Goal: Check status: Check status

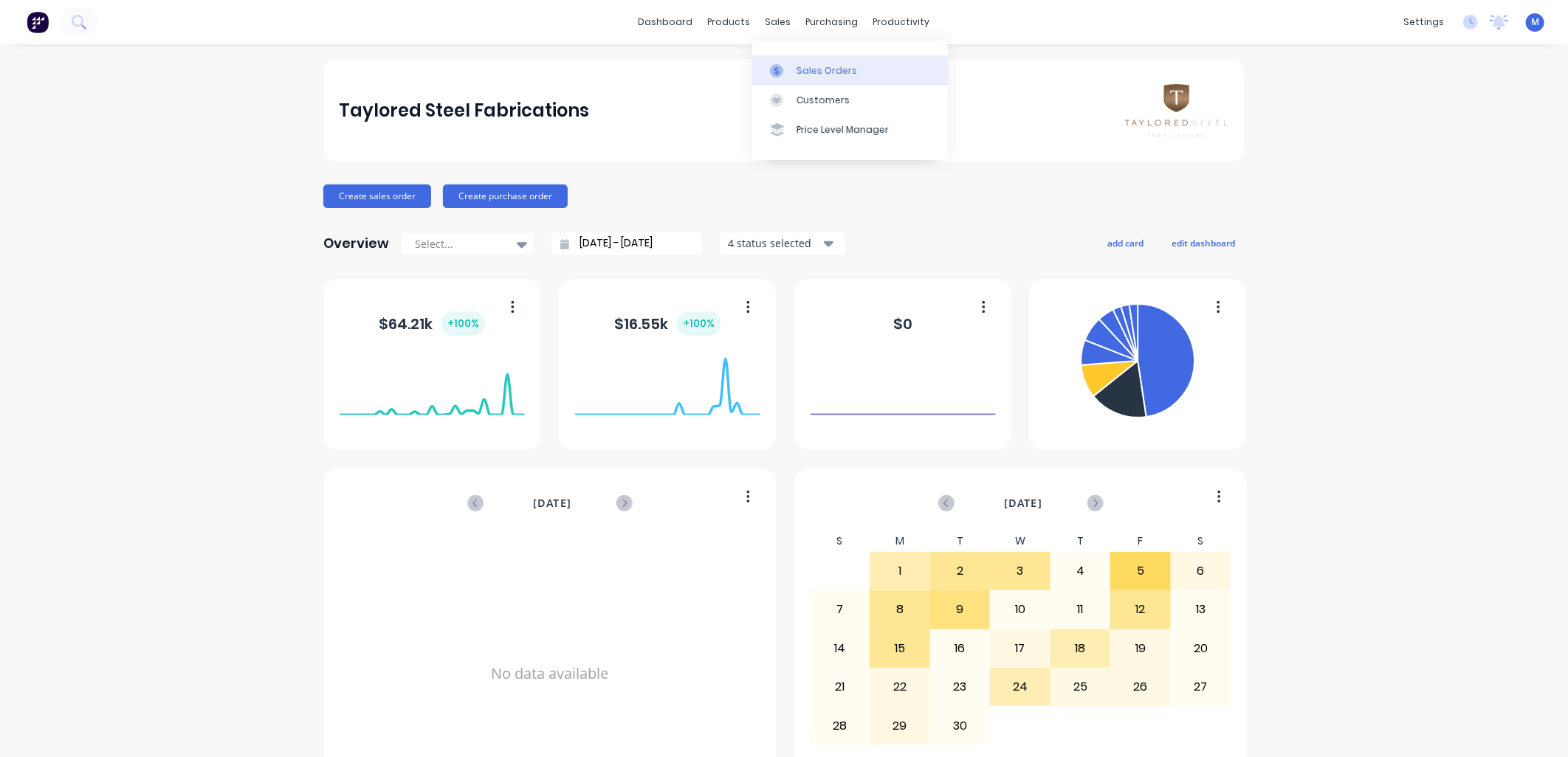
click at [775, 62] on link "Sales Orders" at bounding box center [850, 70] width 196 height 30
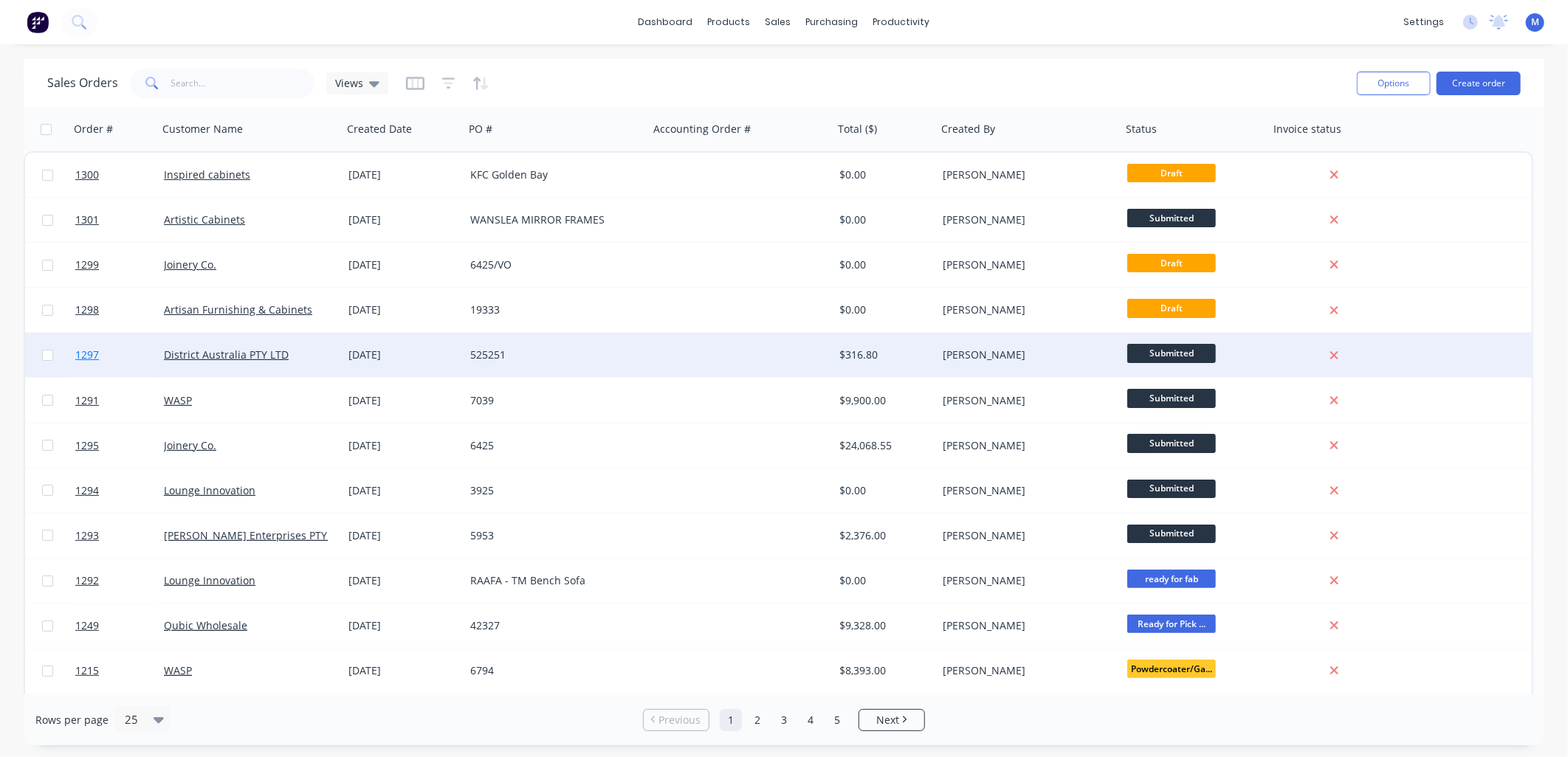
click at [84, 356] on span "1297" at bounding box center [87, 355] width 24 height 15
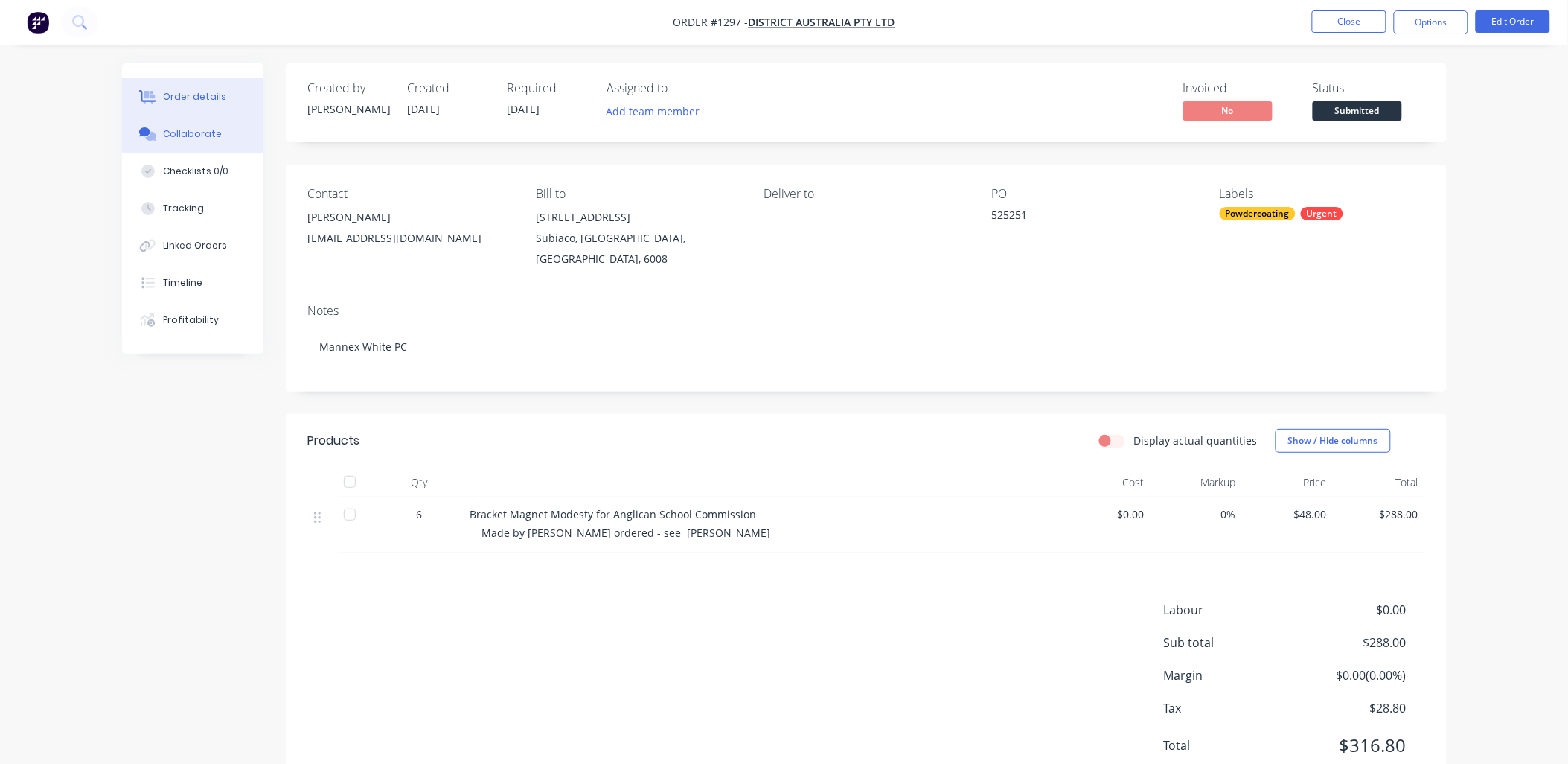
click at [201, 133] on div "Collaborate" at bounding box center [192, 134] width 59 height 14
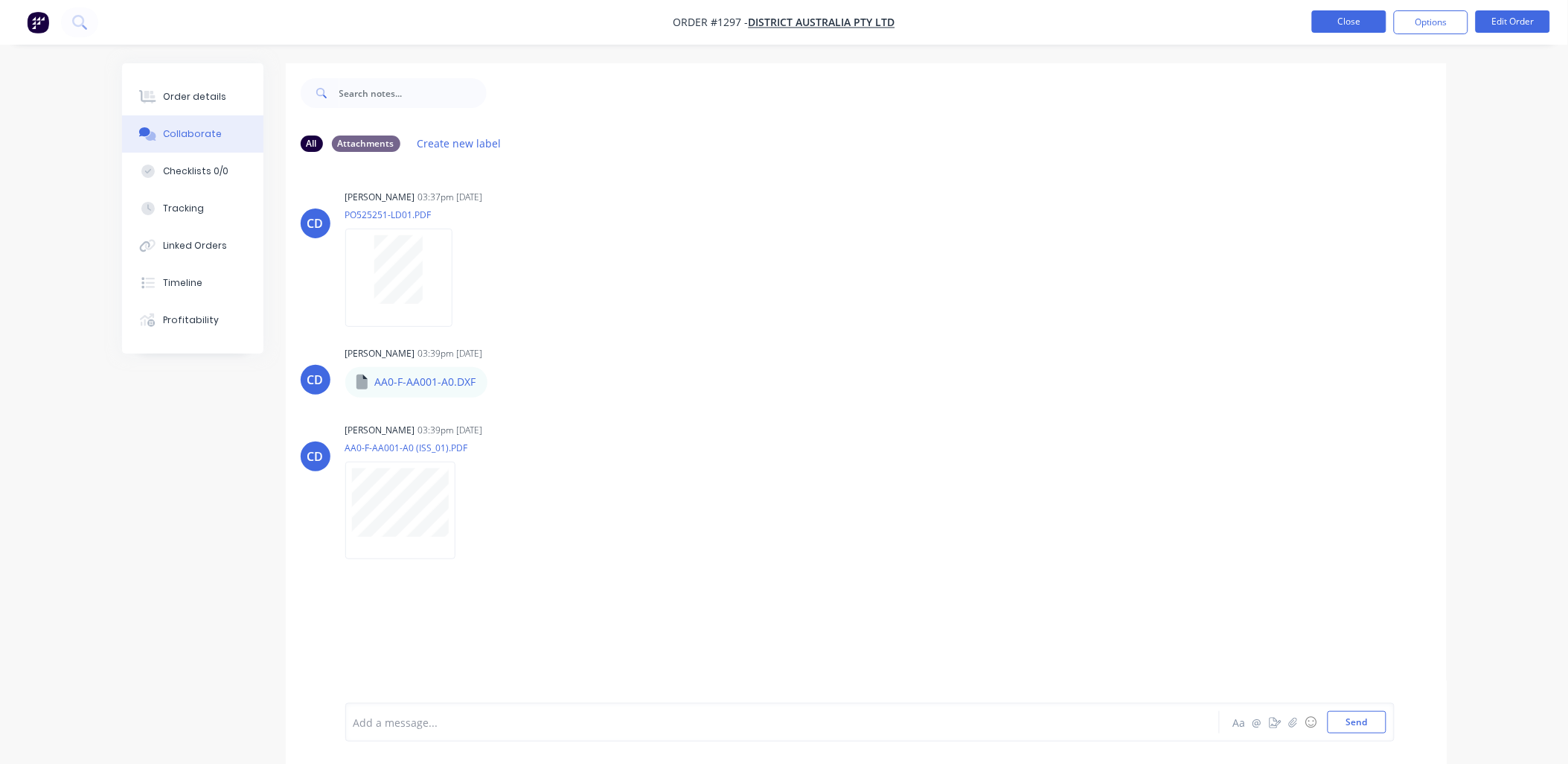
click at [1344, 16] on button "Close" at bounding box center [1349, 21] width 75 height 22
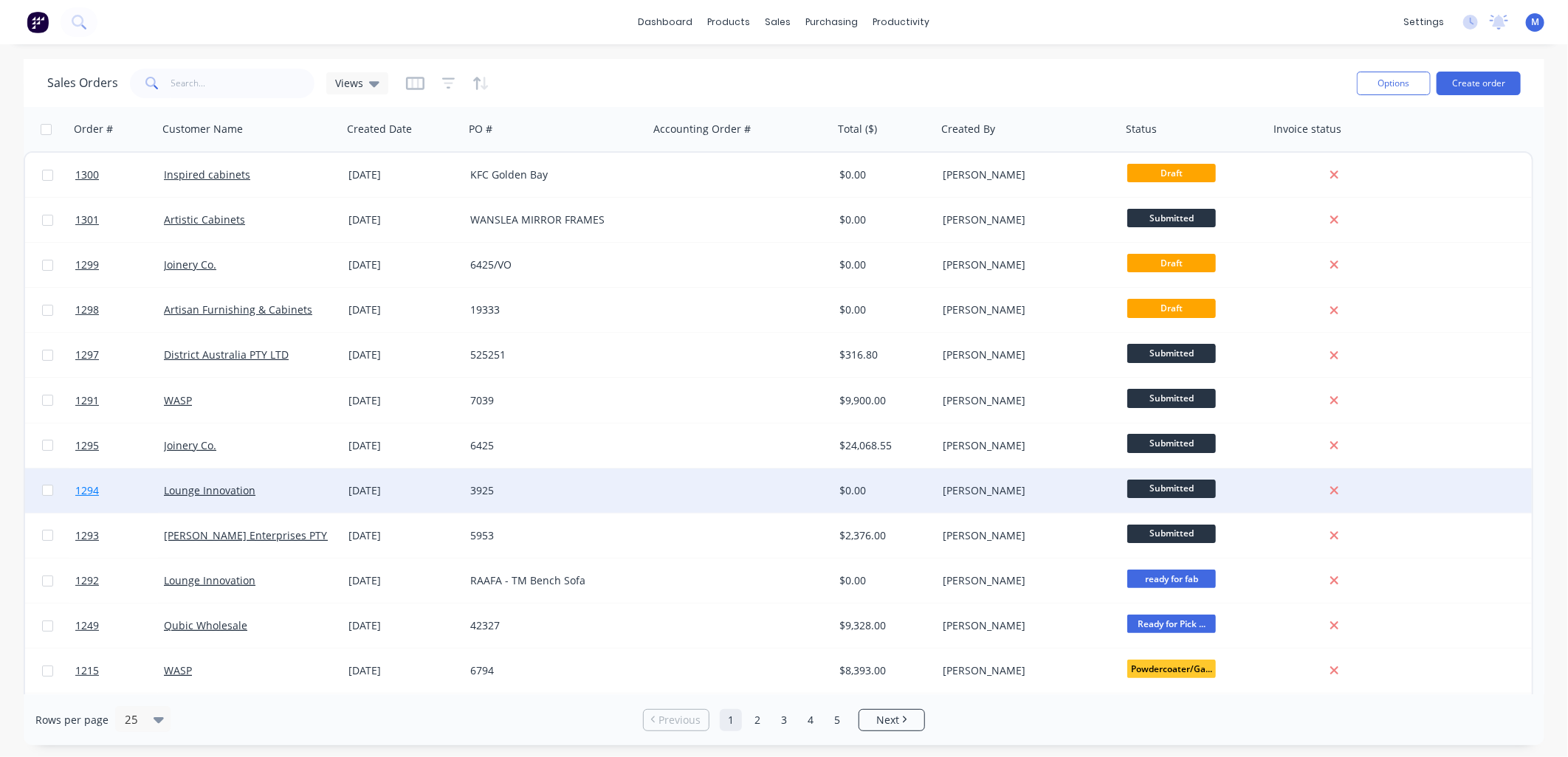
click at [94, 481] on link "1294" at bounding box center [119, 491] width 89 height 45
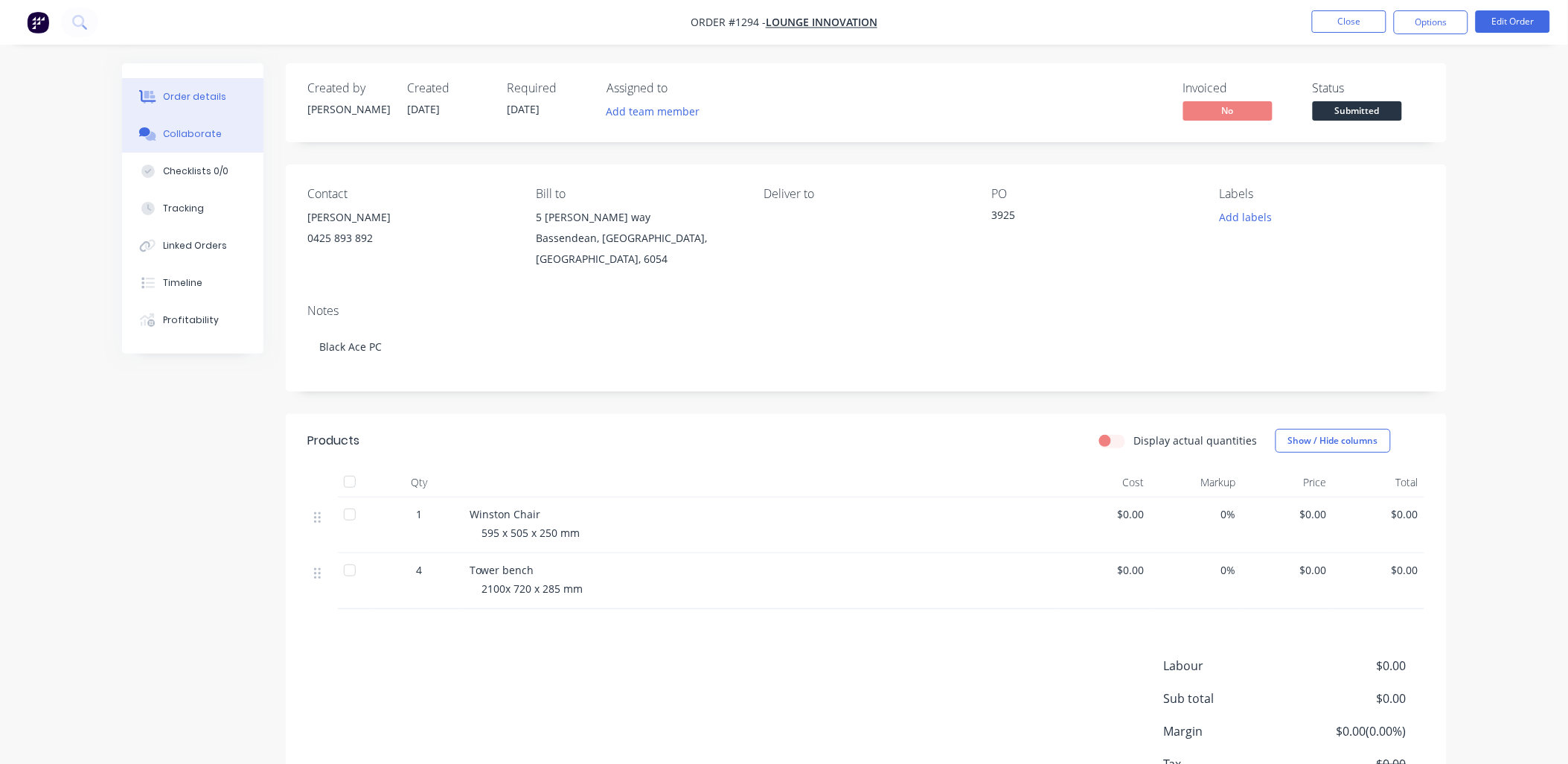
click at [186, 134] on div "Collaborate" at bounding box center [192, 134] width 59 height 14
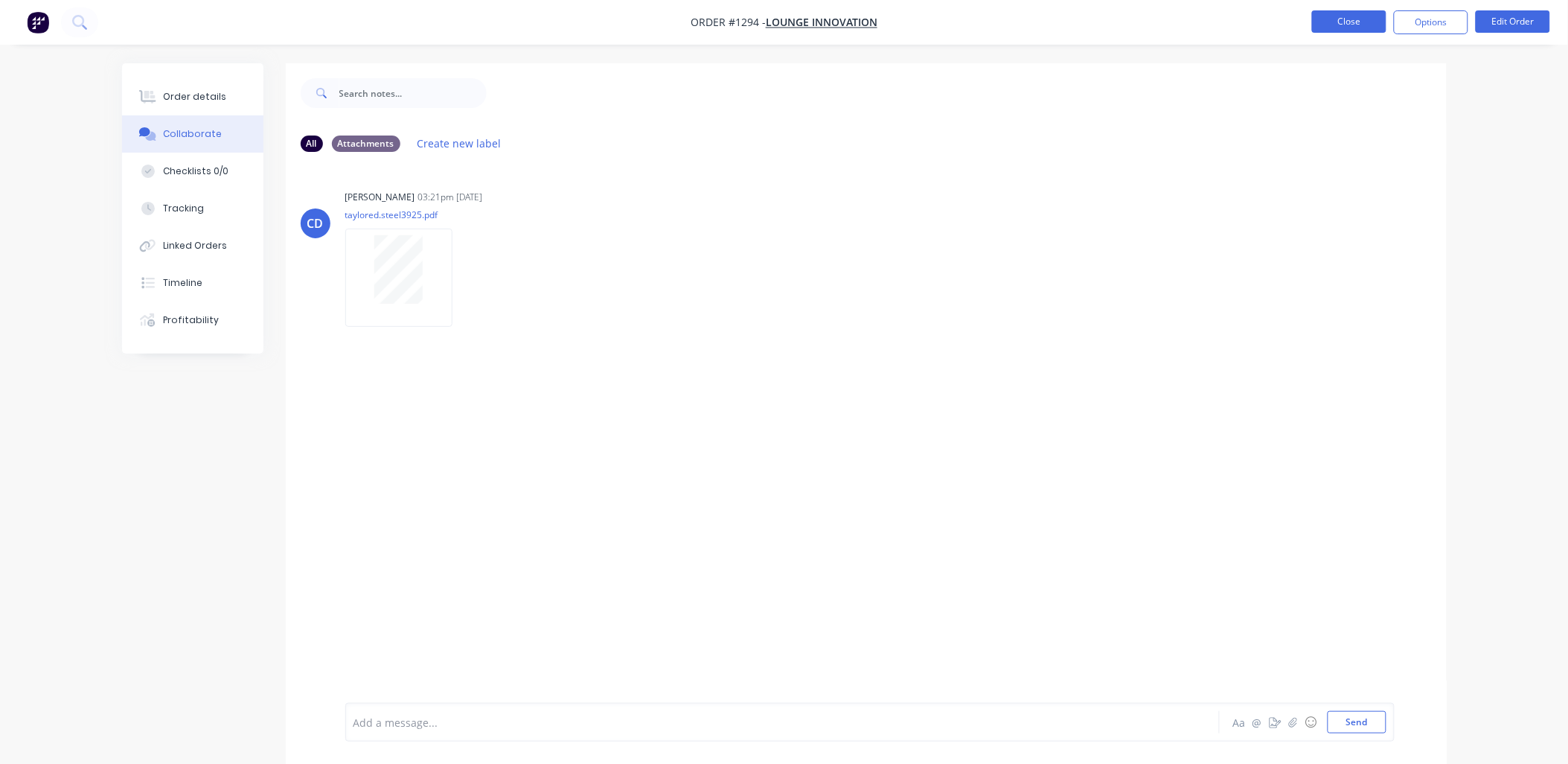
click at [1349, 22] on button "Close" at bounding box center [1349, 21] width 75 height 22
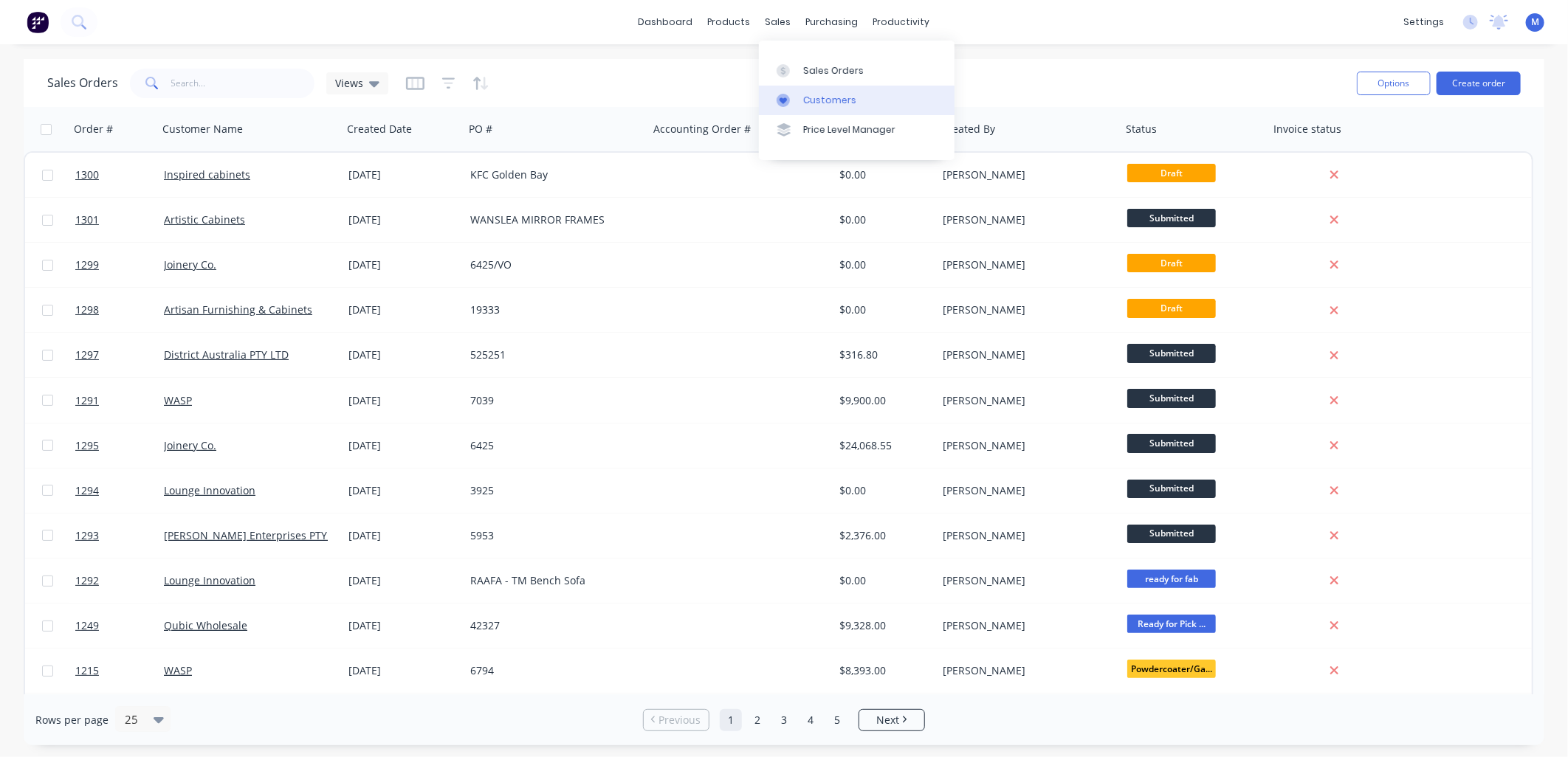
click at [807, 91] on link "Customers" at bounding box center [857, 100] width 196 height 30
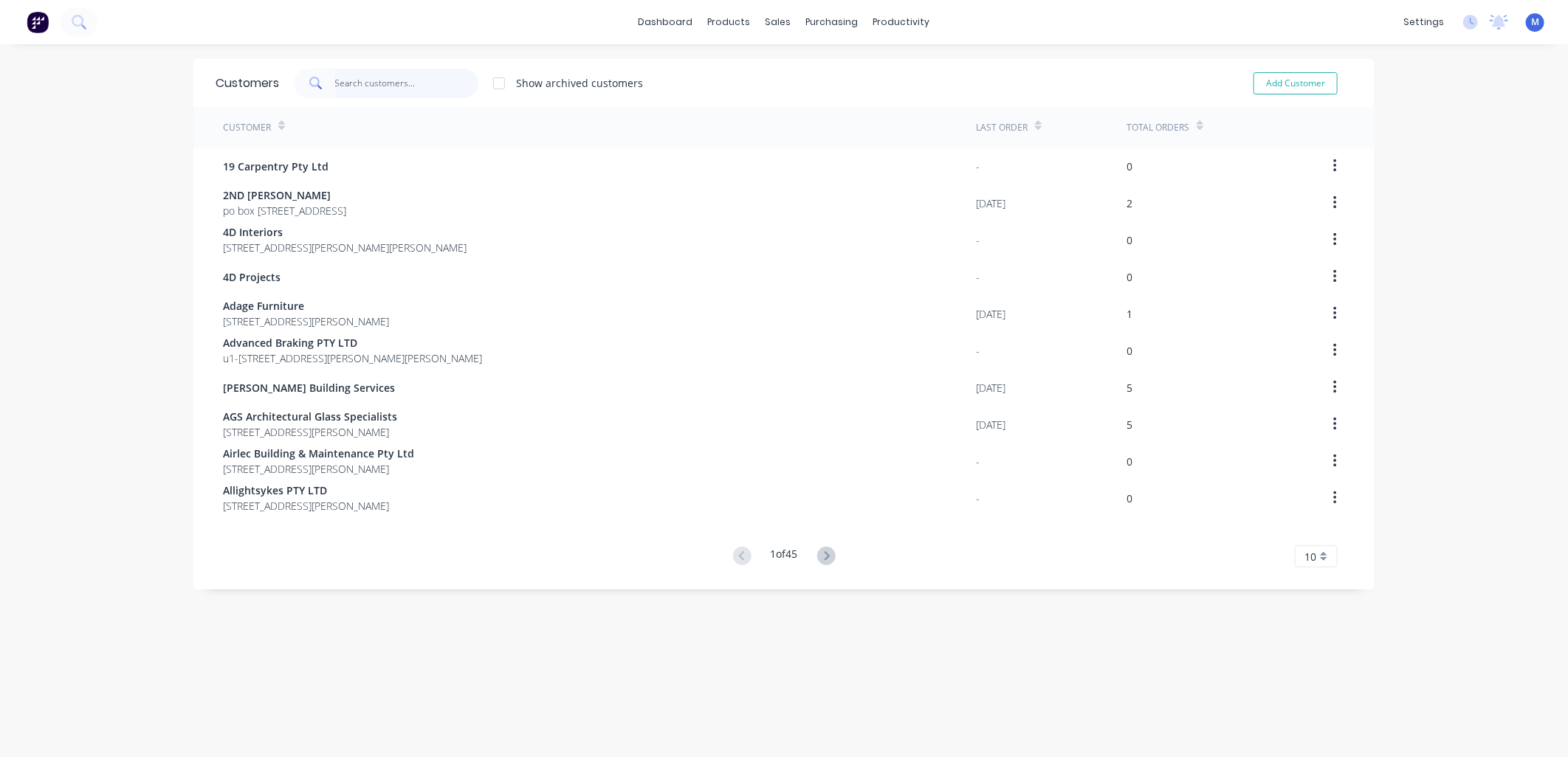
click at [342, 89] on input "text" at bounding box center [407, 83] width 144 height 30
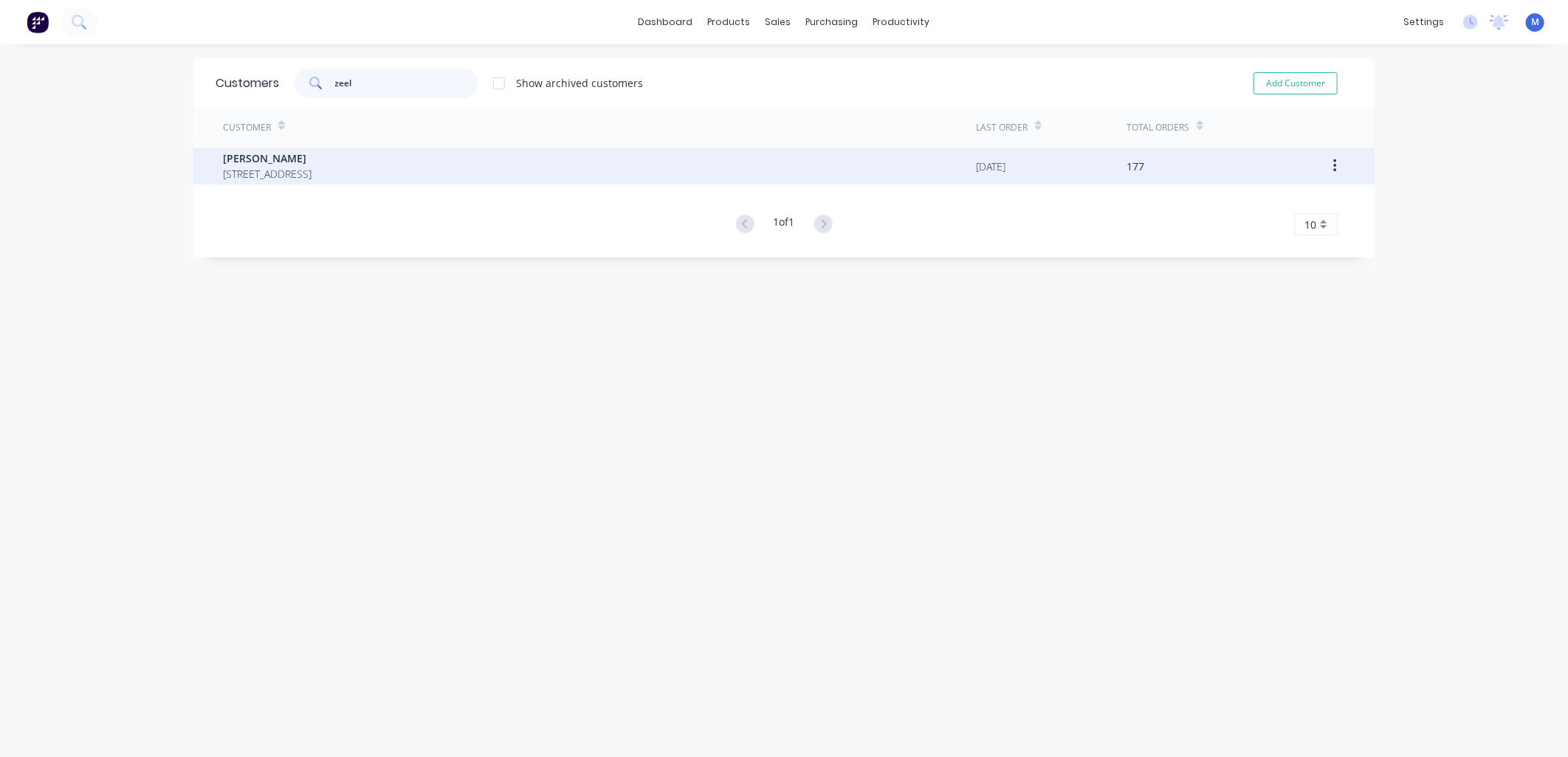
type input "zeel"
click at [301, 163] on span "[PERSON_NAME]" at bounding box center [267, 158] width 89 height 15
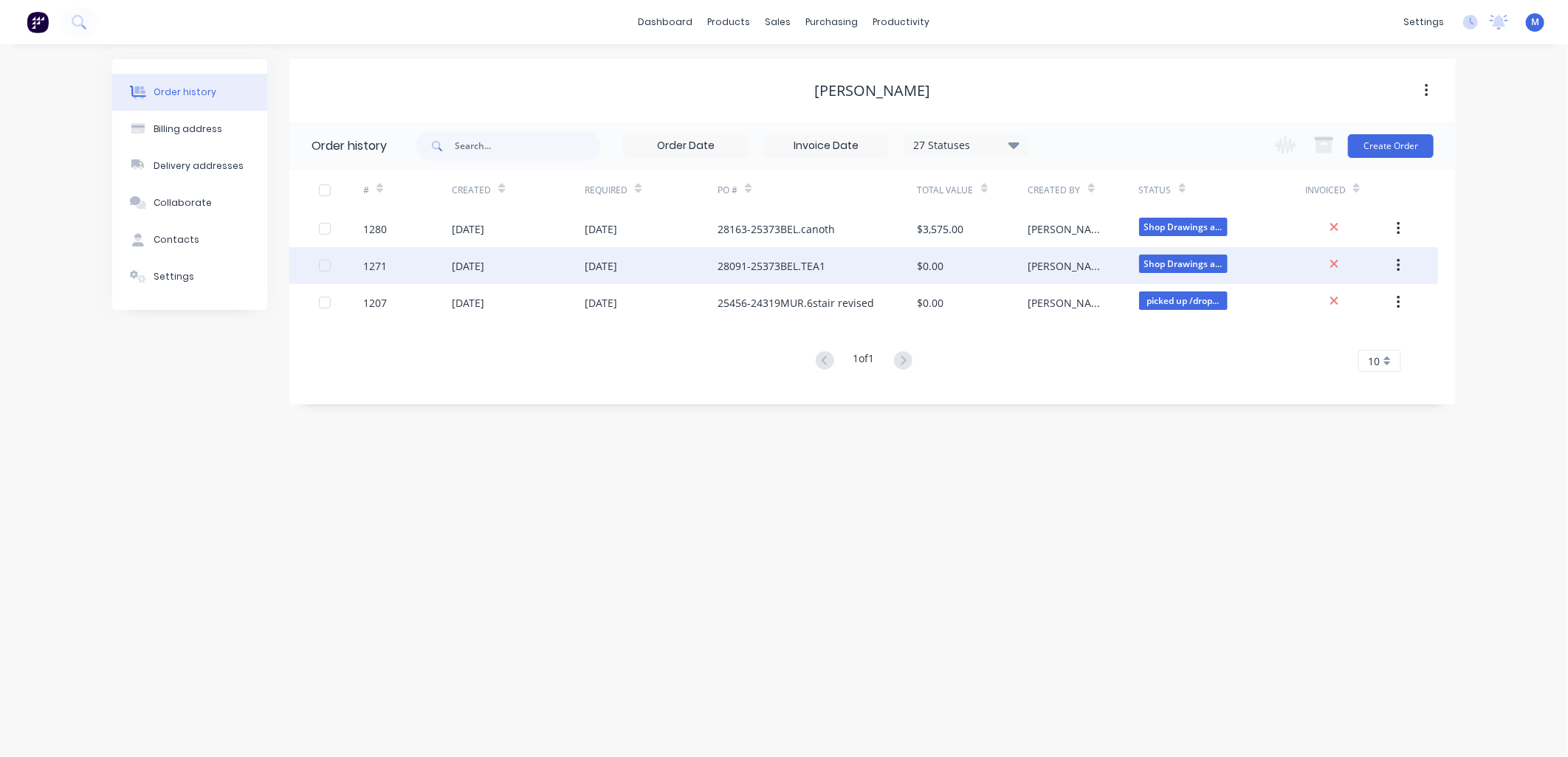
click at [384, 263] on div "1271" at bounding box center [375, 266] width 24 height 15
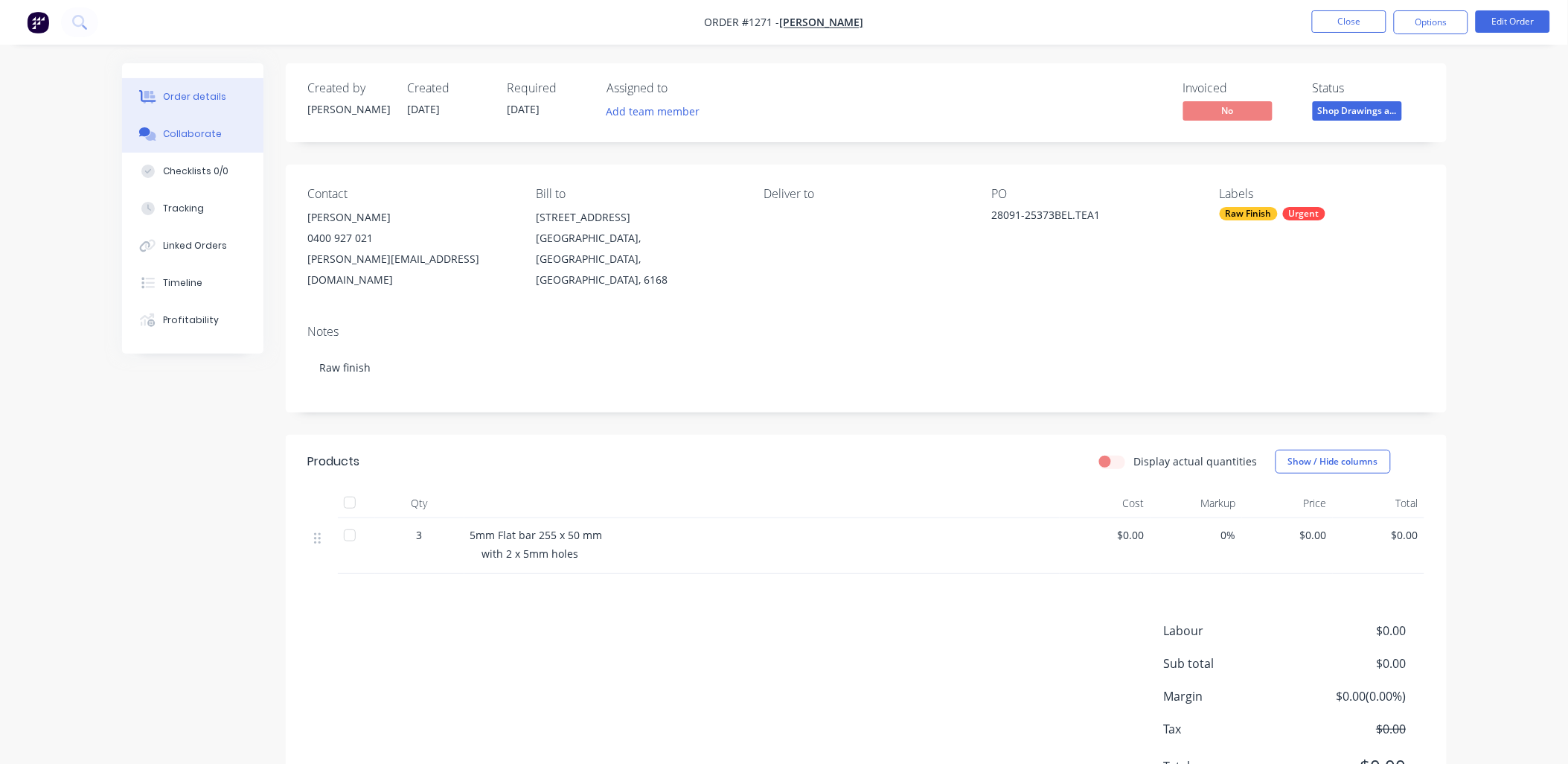
click at [208, 130] on div "Collaborate" at bounding box center [192, 134] width 59 height 14
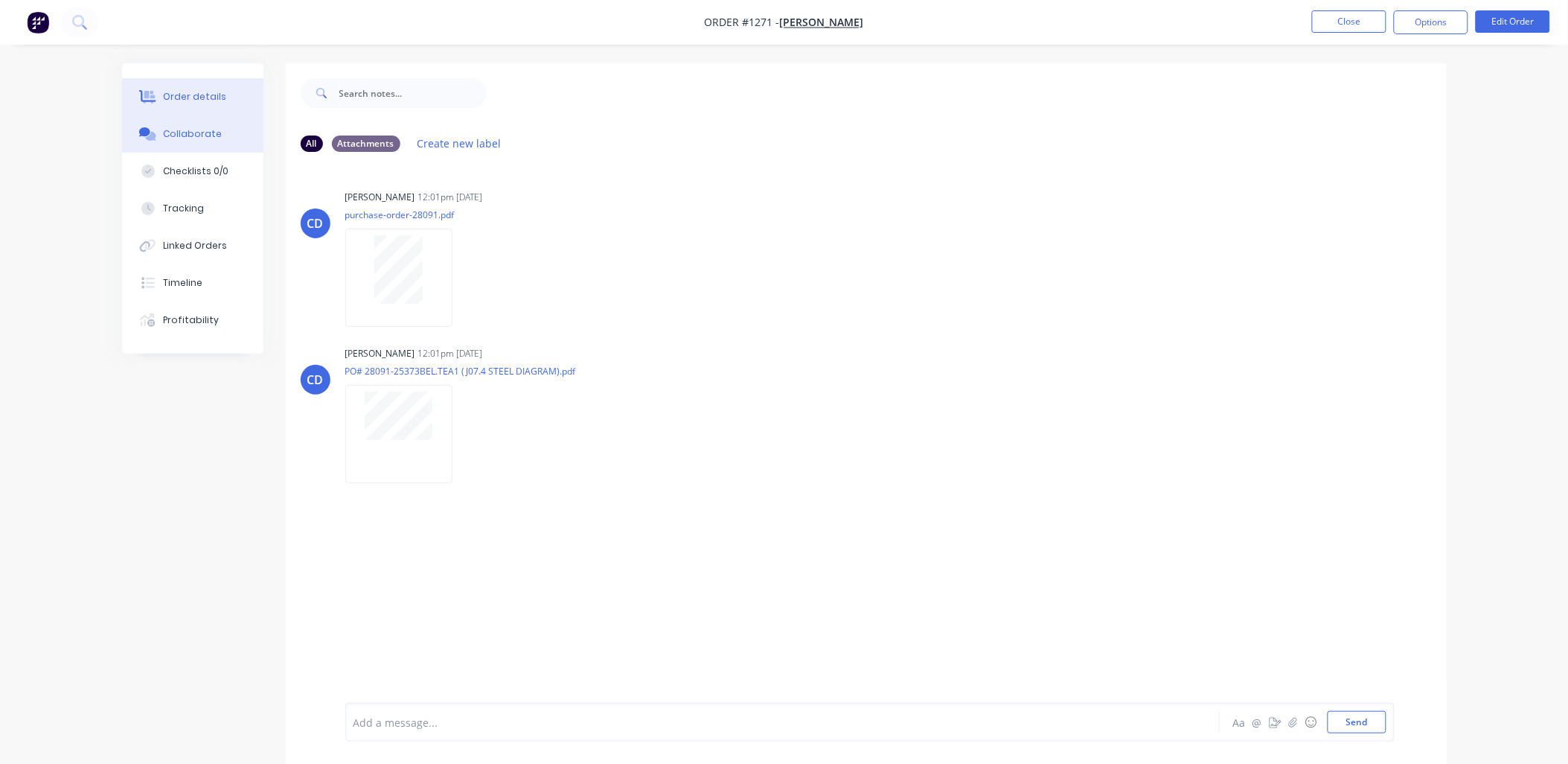
click at [209, 94] on div "Order details" at bounding box center [195, 97] width 63 height 14
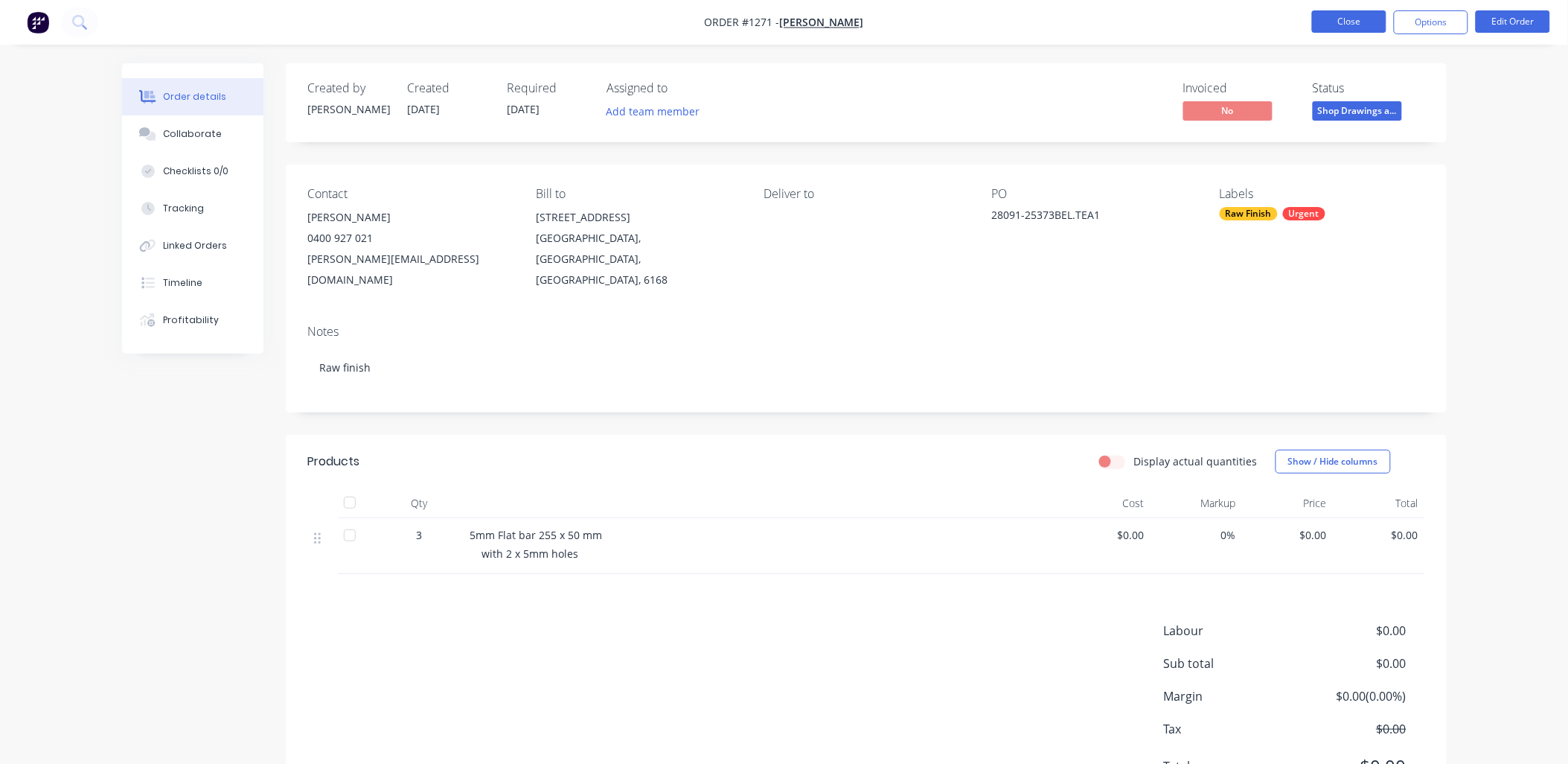
click at [1362, 27] on button "Close" at bounding box center [1349, 21] width 75 height 22
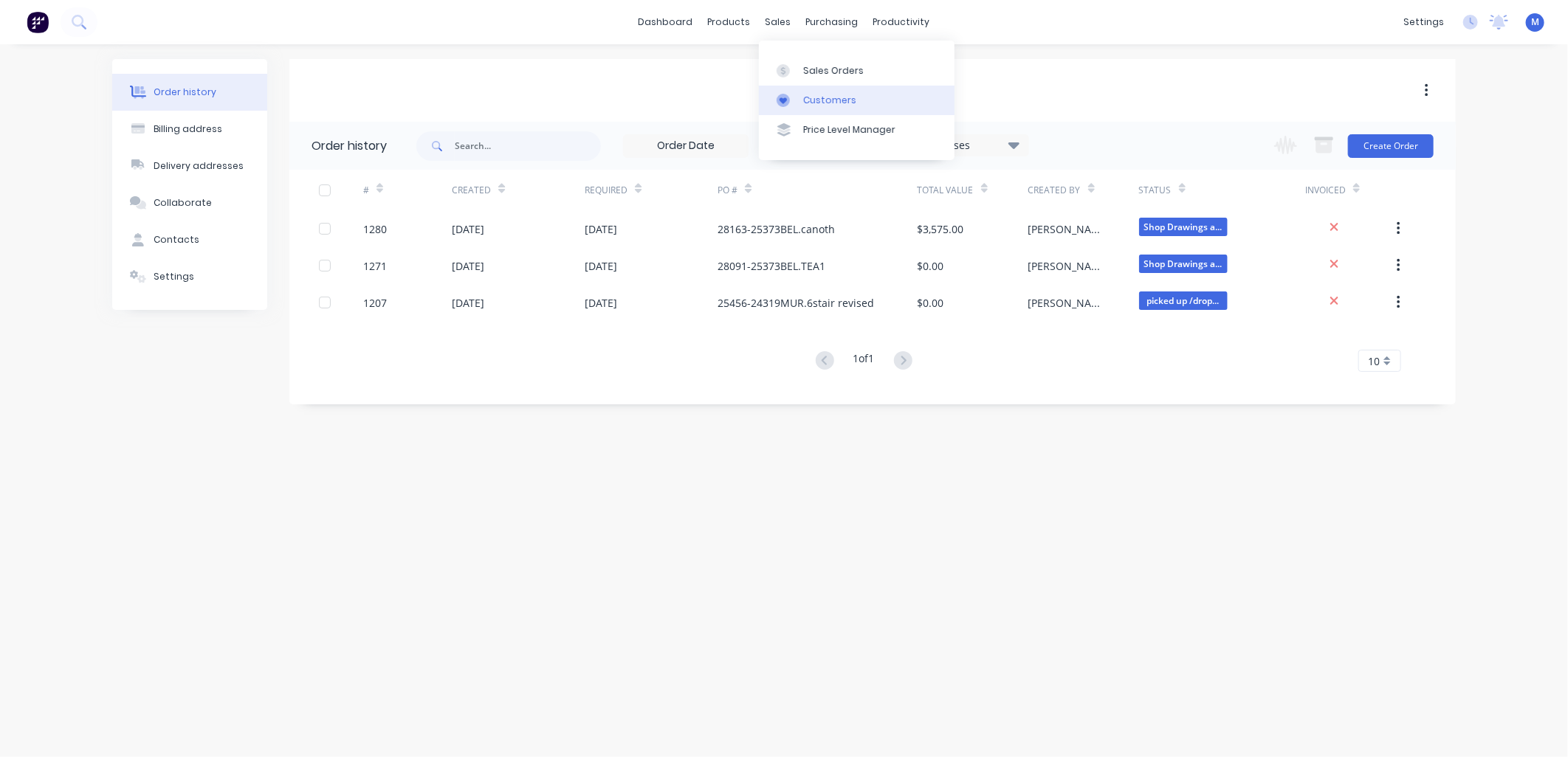
click at [814, 99] on div "Customers" at bounding box center [829, 100] width 53 height 13
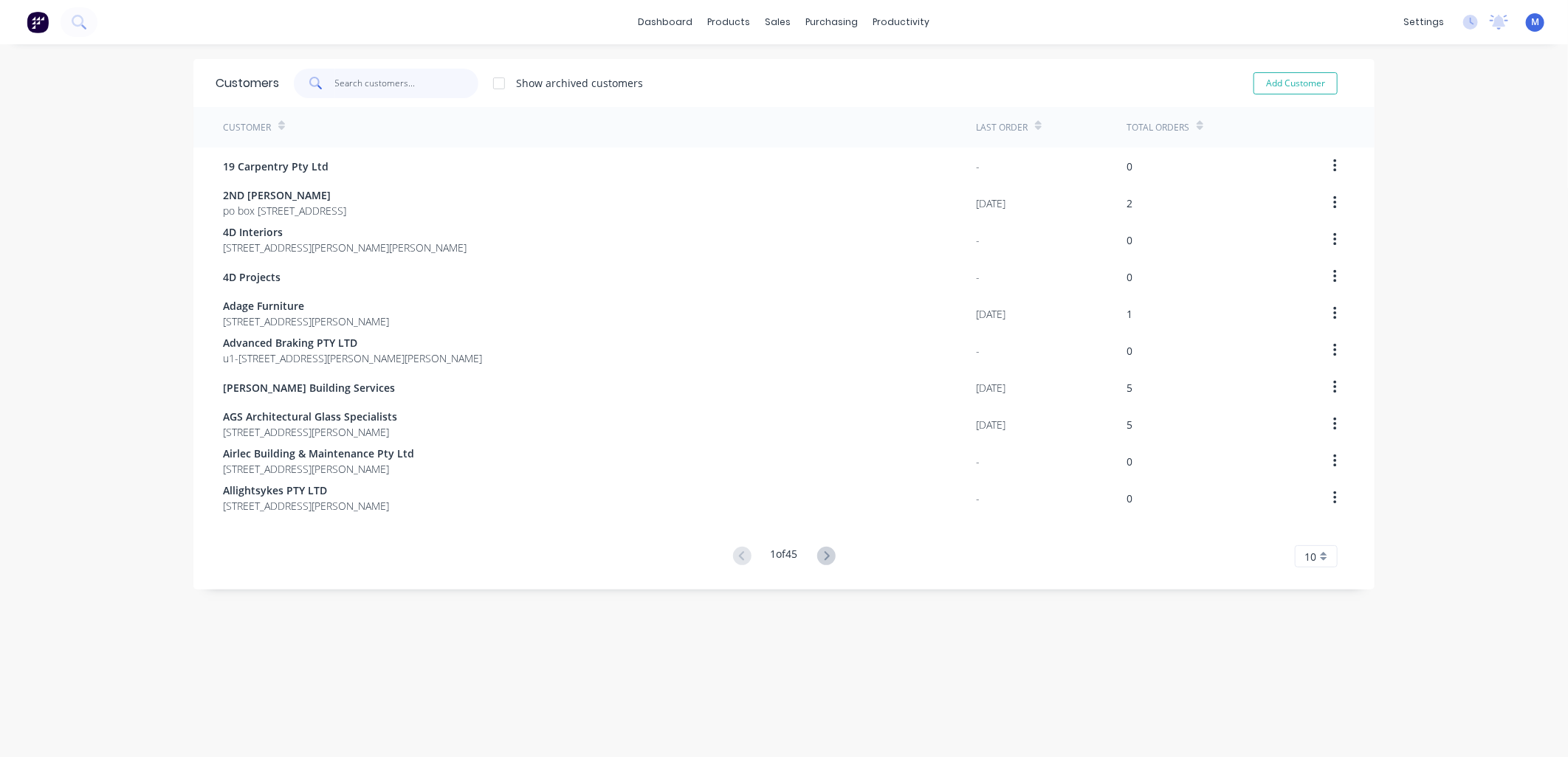
click at [432, 86] on input "text" at bounding box center [407, 83] width 144 height 30
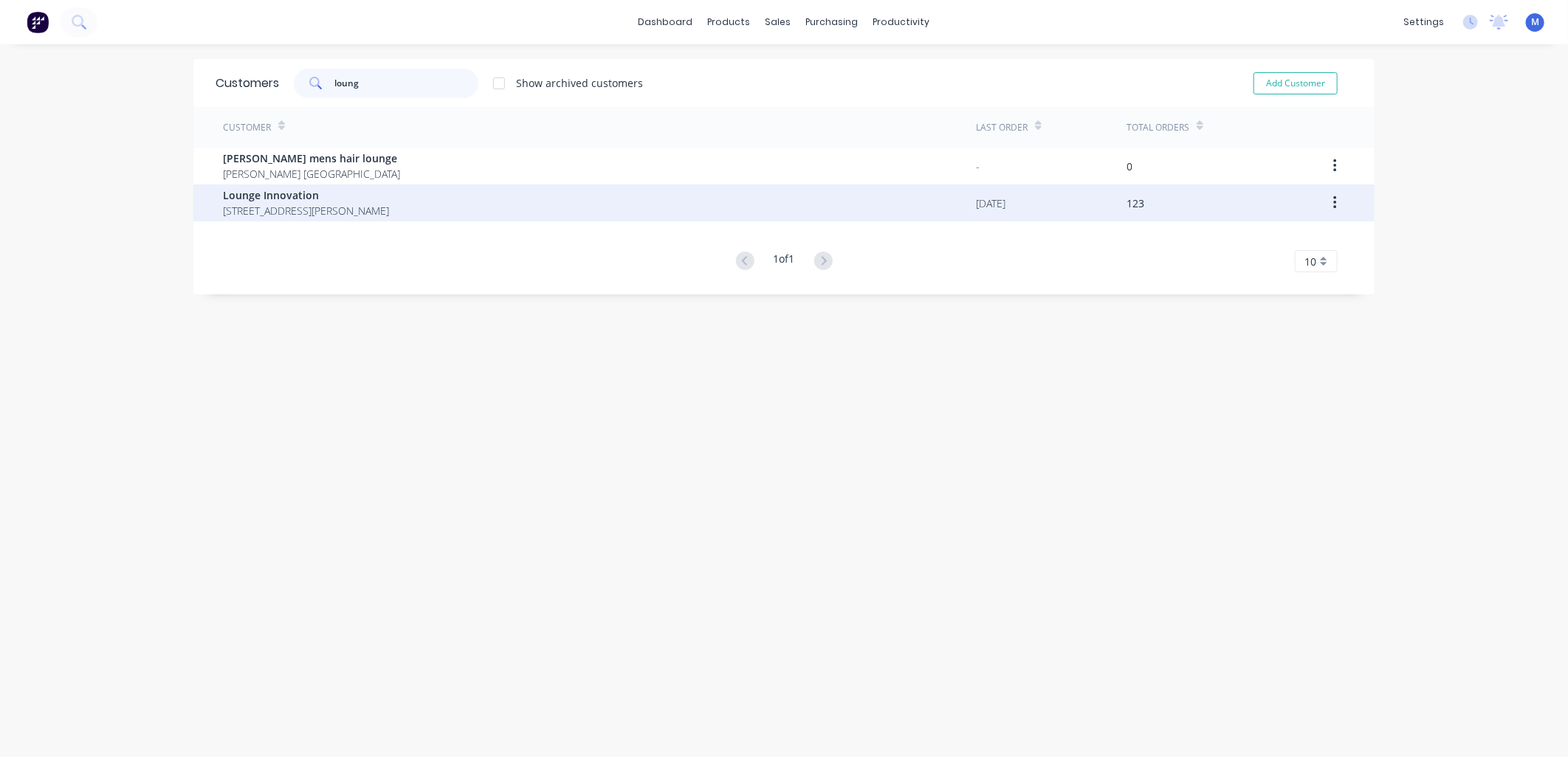
type input "loung"
click at [293, 195] on span "Lounge Innovation" at bounding box center [305, 195] width 166 height 15
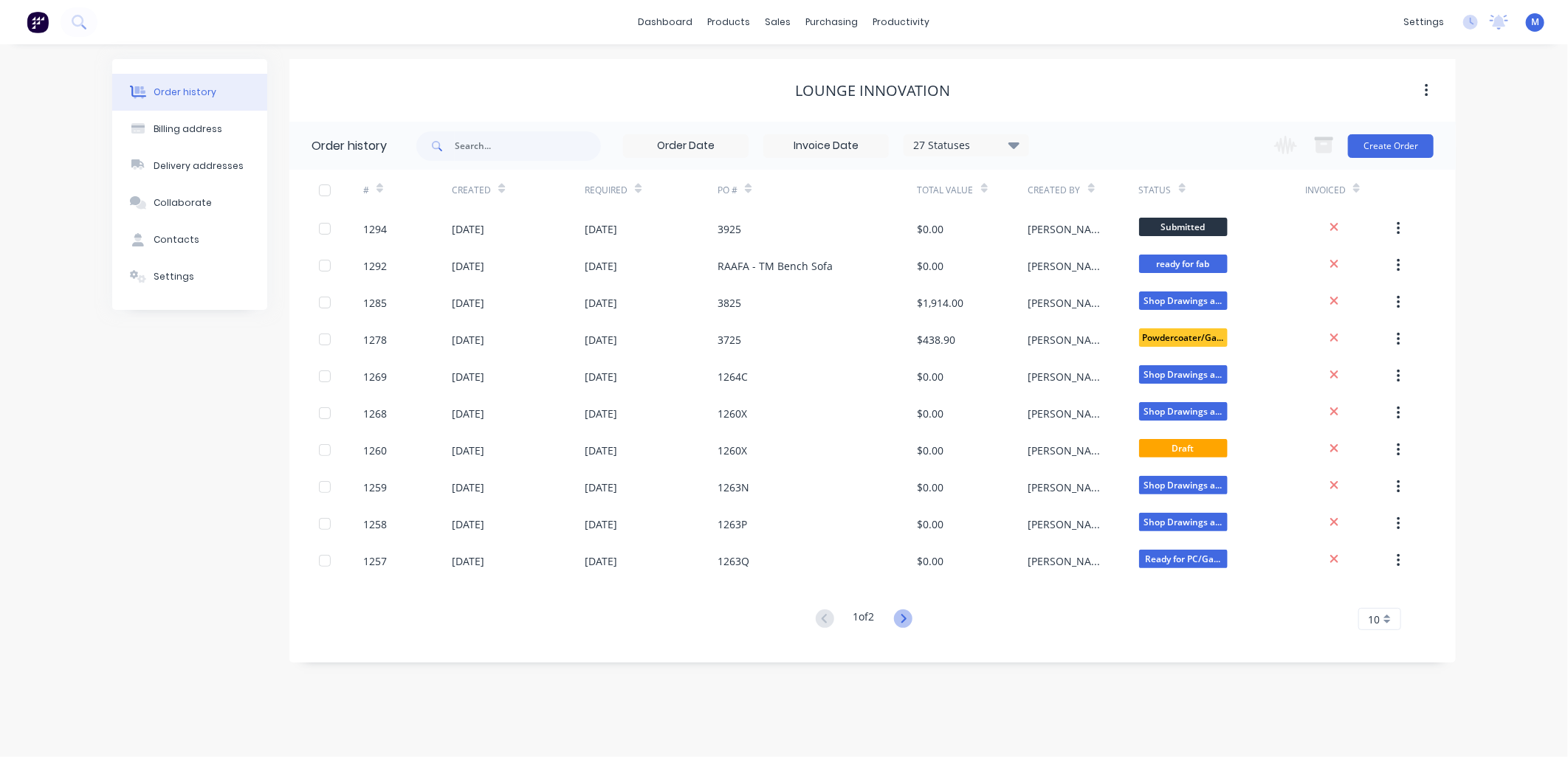
click at [906, 618] on icon at bounding box center [903, 618] width 5 height 9
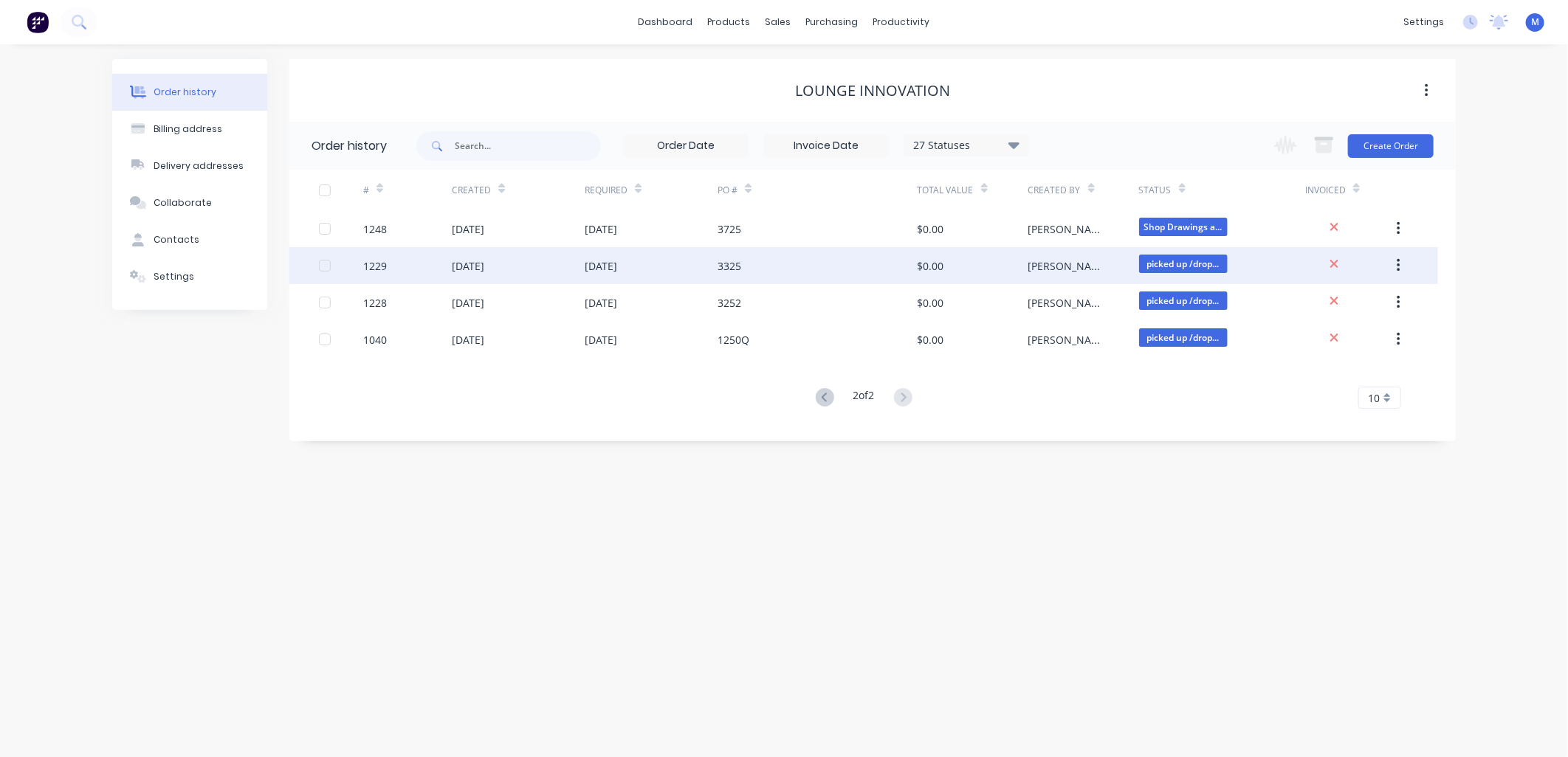
click at [616, 264] on div "[DATE]" at bounding box center [601, 266] width 33 height 15
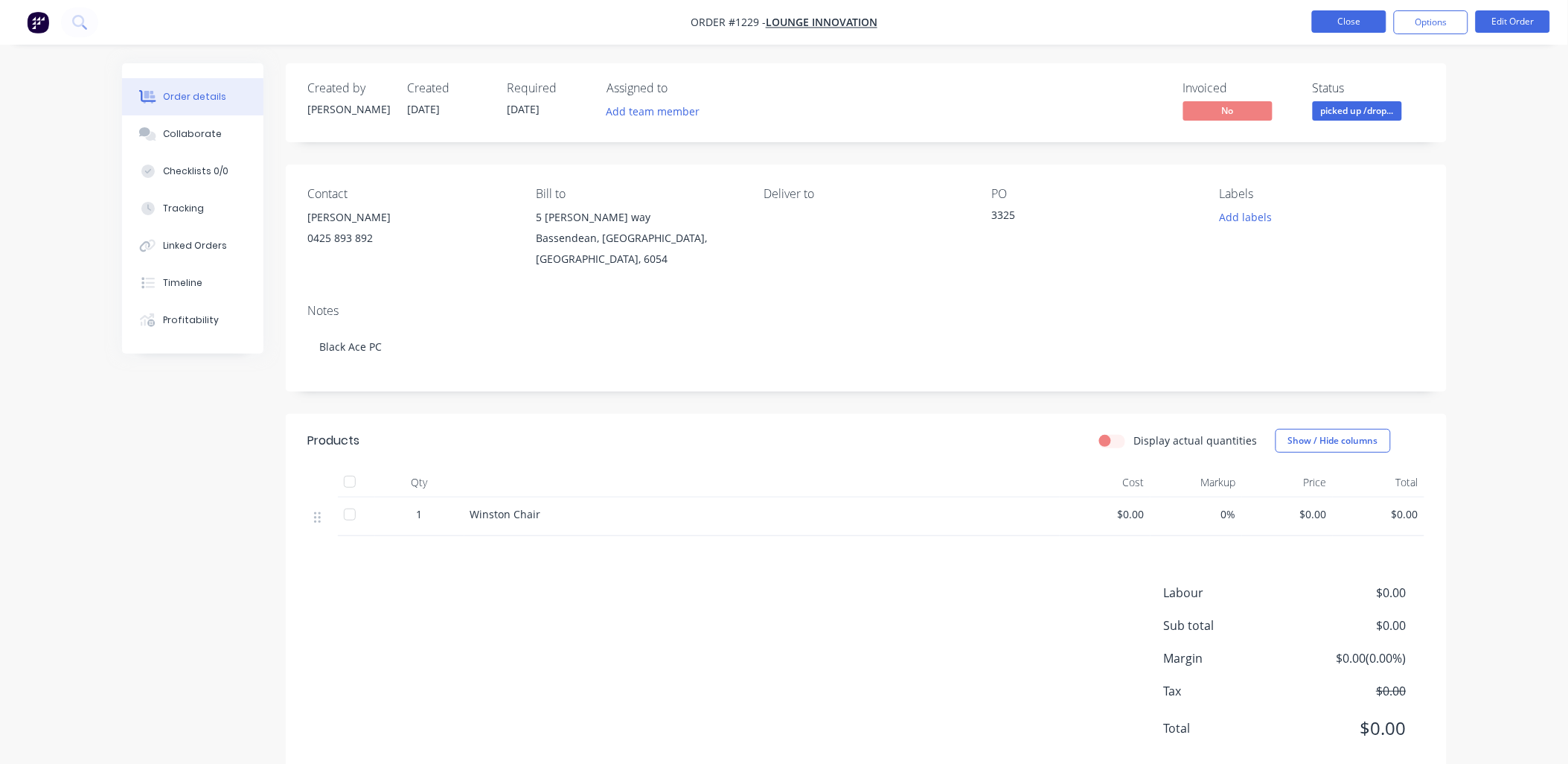
click at [1349, 21] on button "Close" at bounding box center [1349, 21] width 75 height 22
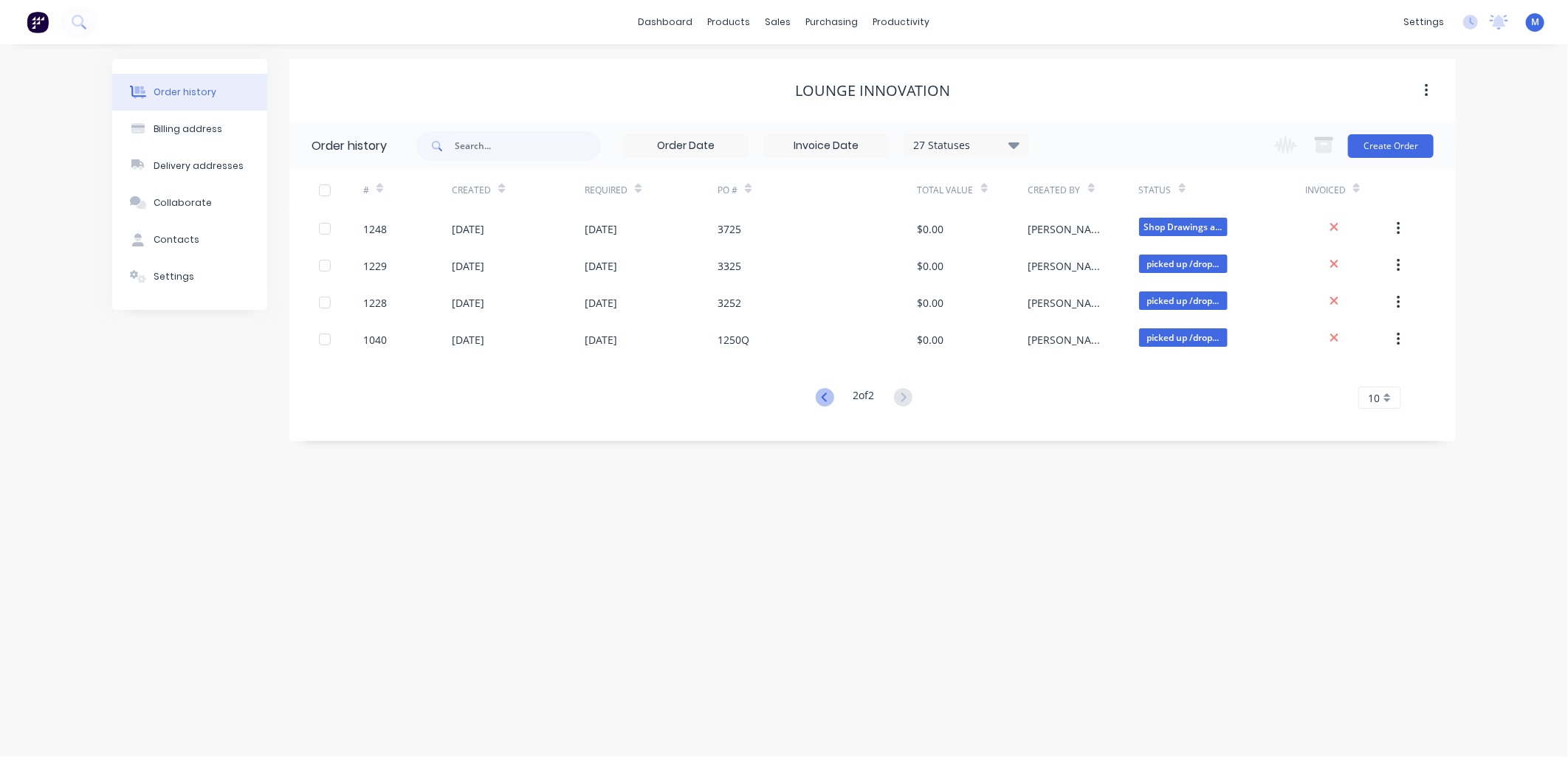
click at [817, 393] on icon at bounding box center [825, 397] width 19 height 19
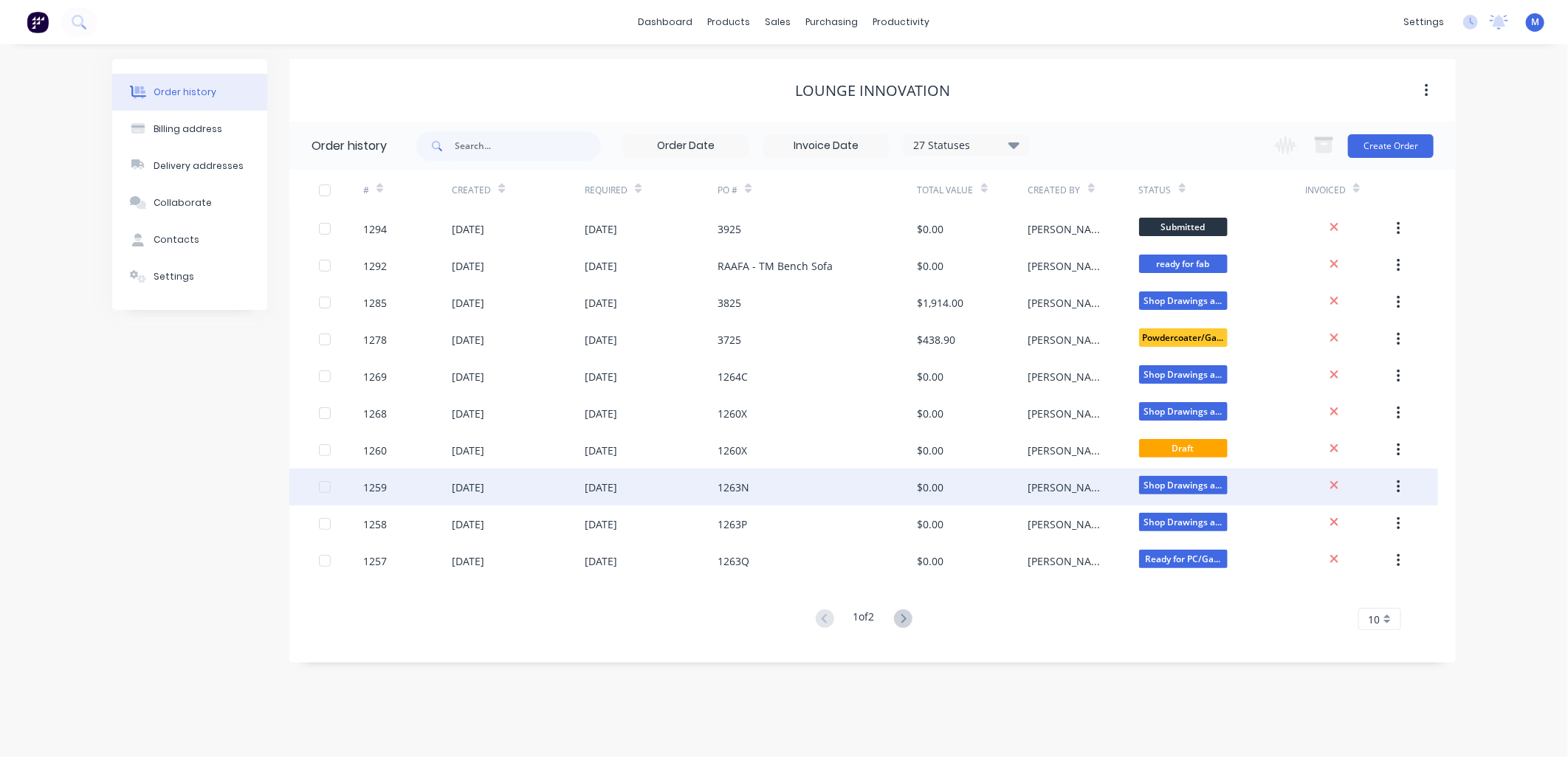
click at [462, 486] on div "[DATE]" at bounding box center [468, 487] width 33 height 15
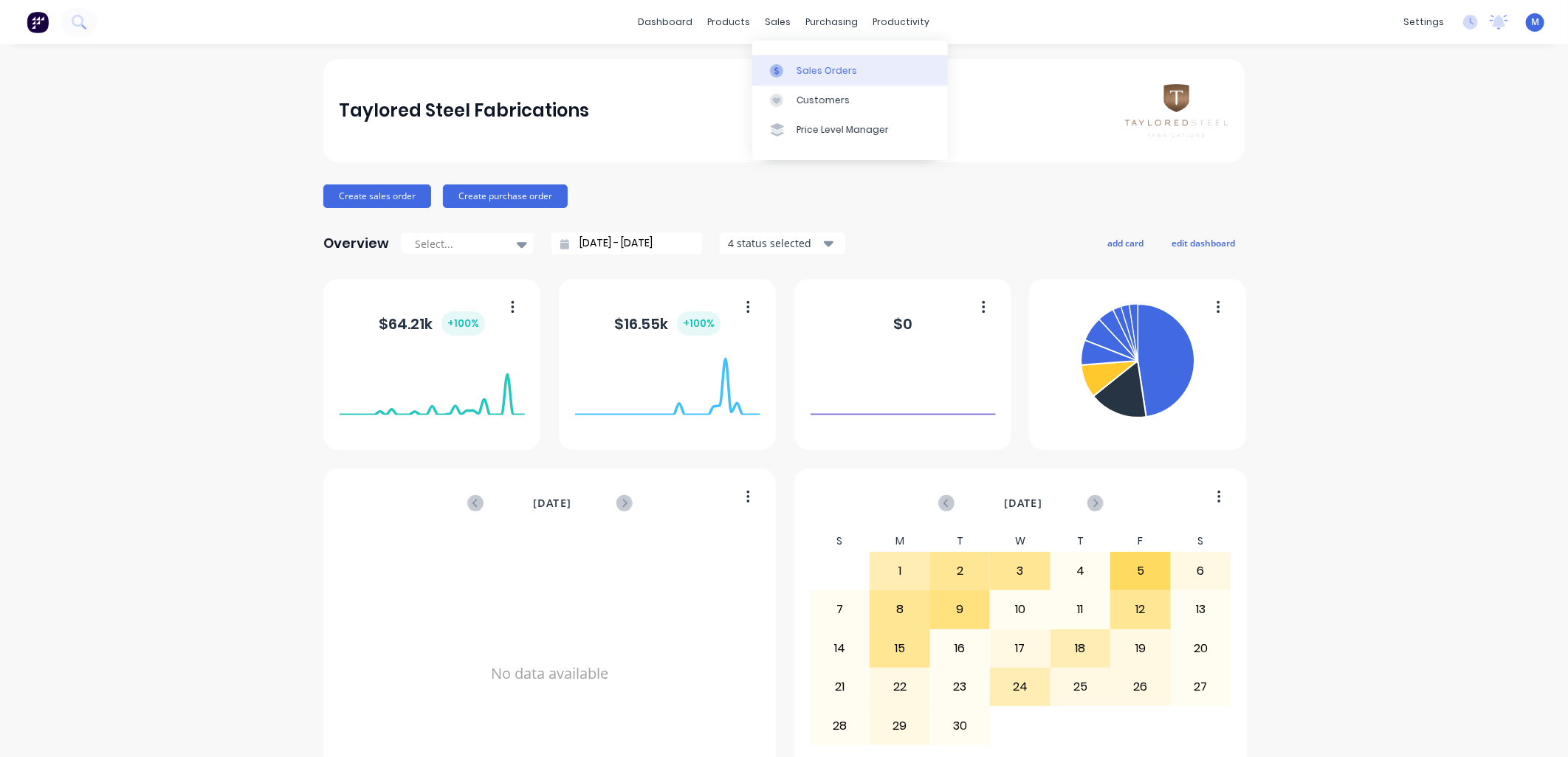
click at [784, 65] on div at bounding box center [781, 71] width 22 height 13
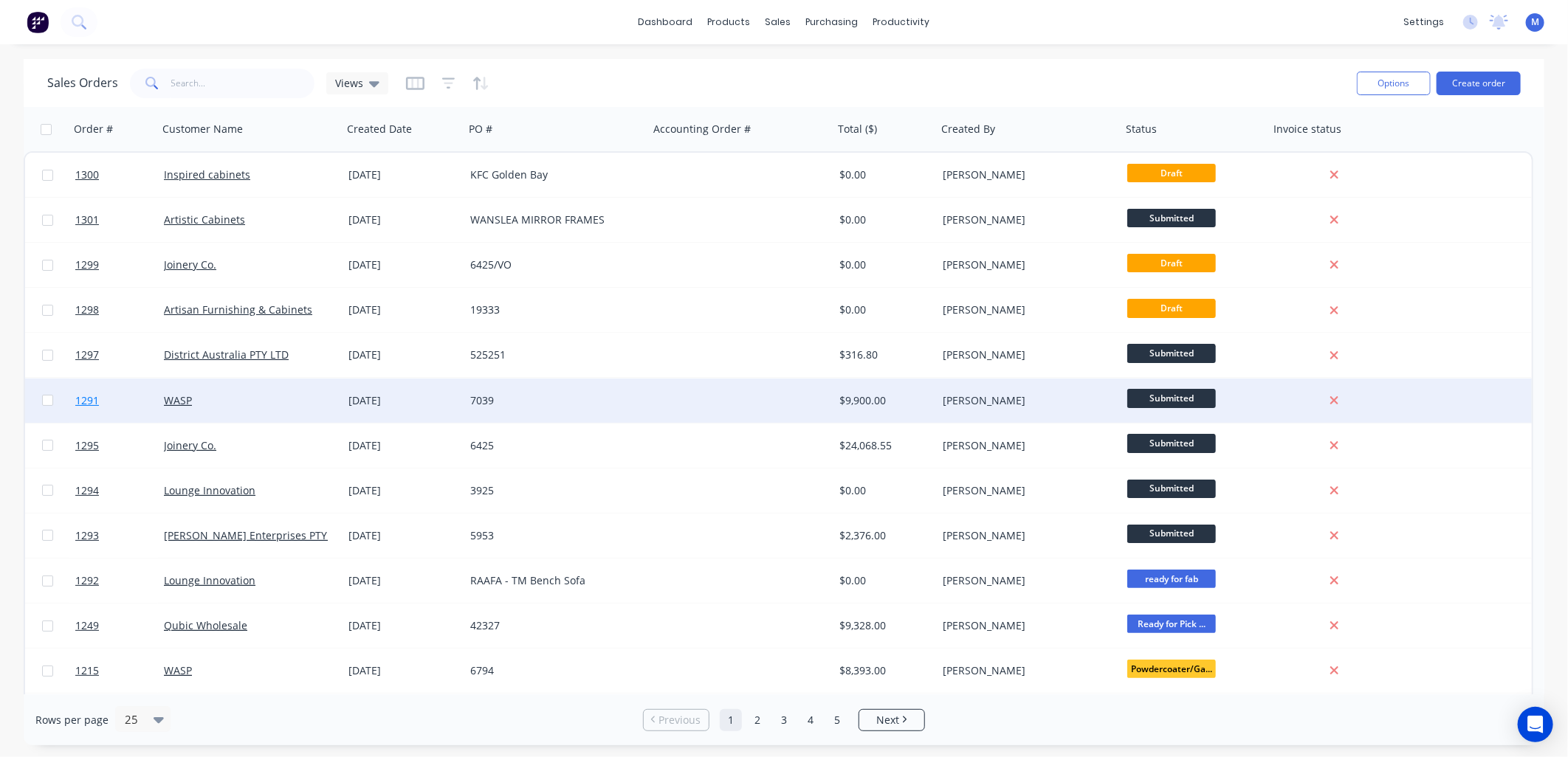
click at [93, 401] on span "1291" at bounding box center [87, 400] width 24 height 15
